Goal: Book appointment/travel/reservation

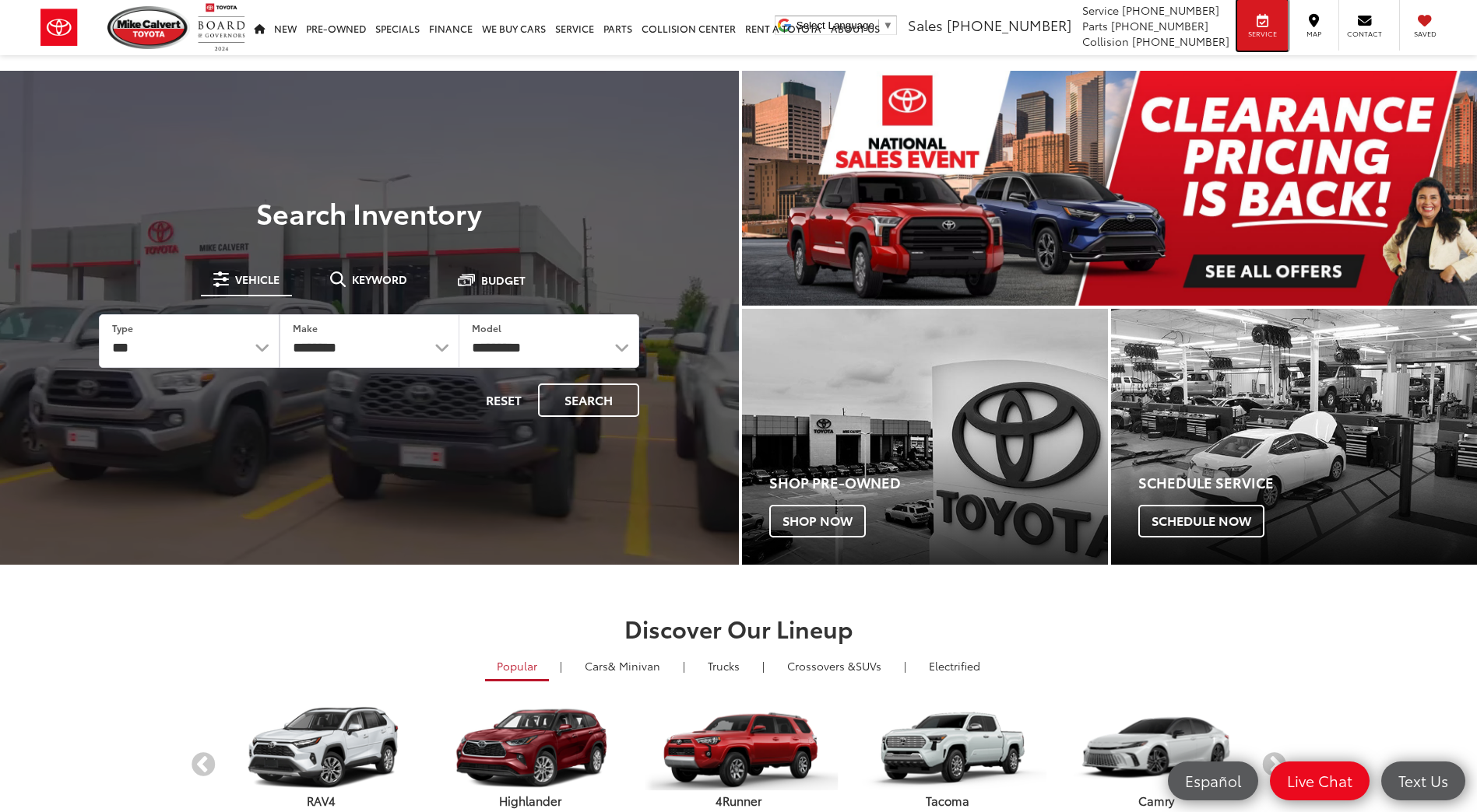
click at [1267, 33] on span "Service" at bounding box center [1261, 34] width 35 height 10
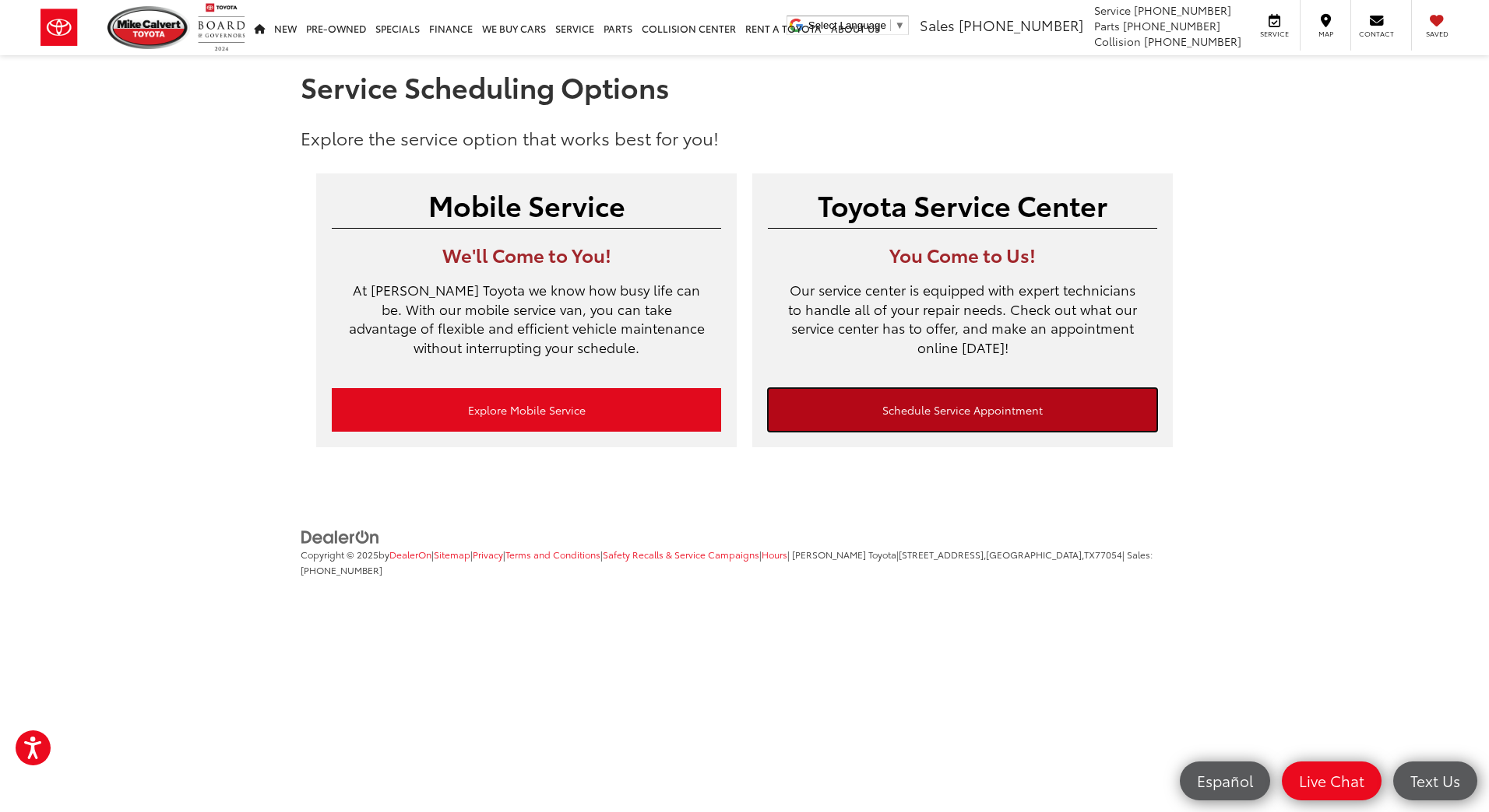
click at [1001, 391] on link "Schedule Service Appointment" at bounding box center [962, 410] width 389 height 44
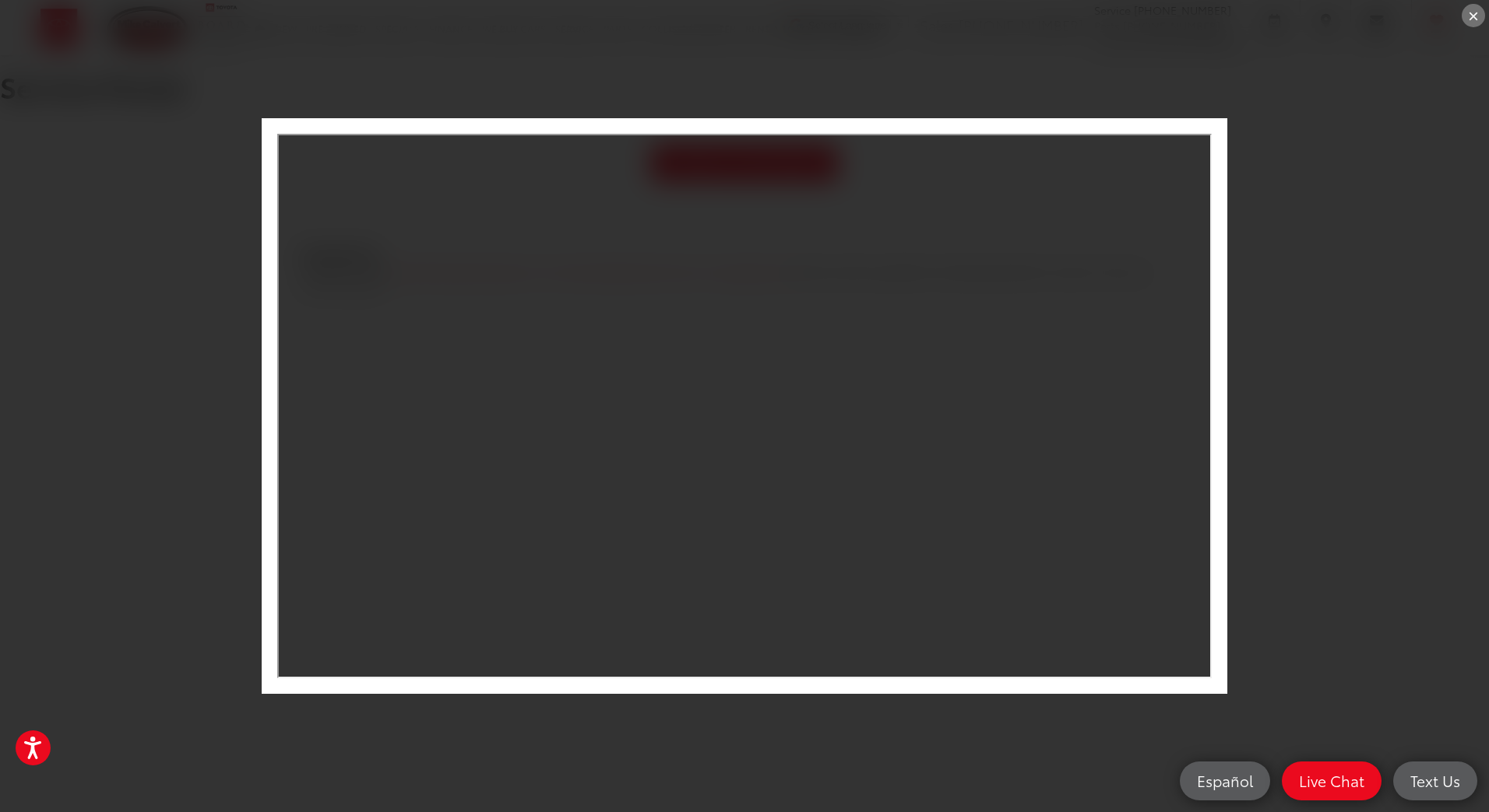
click at [709, 118] on div "×" at bounding box center [744, 406] width 1489 height 812
